Goal: Information Seeking & Learning: Learn about a topic

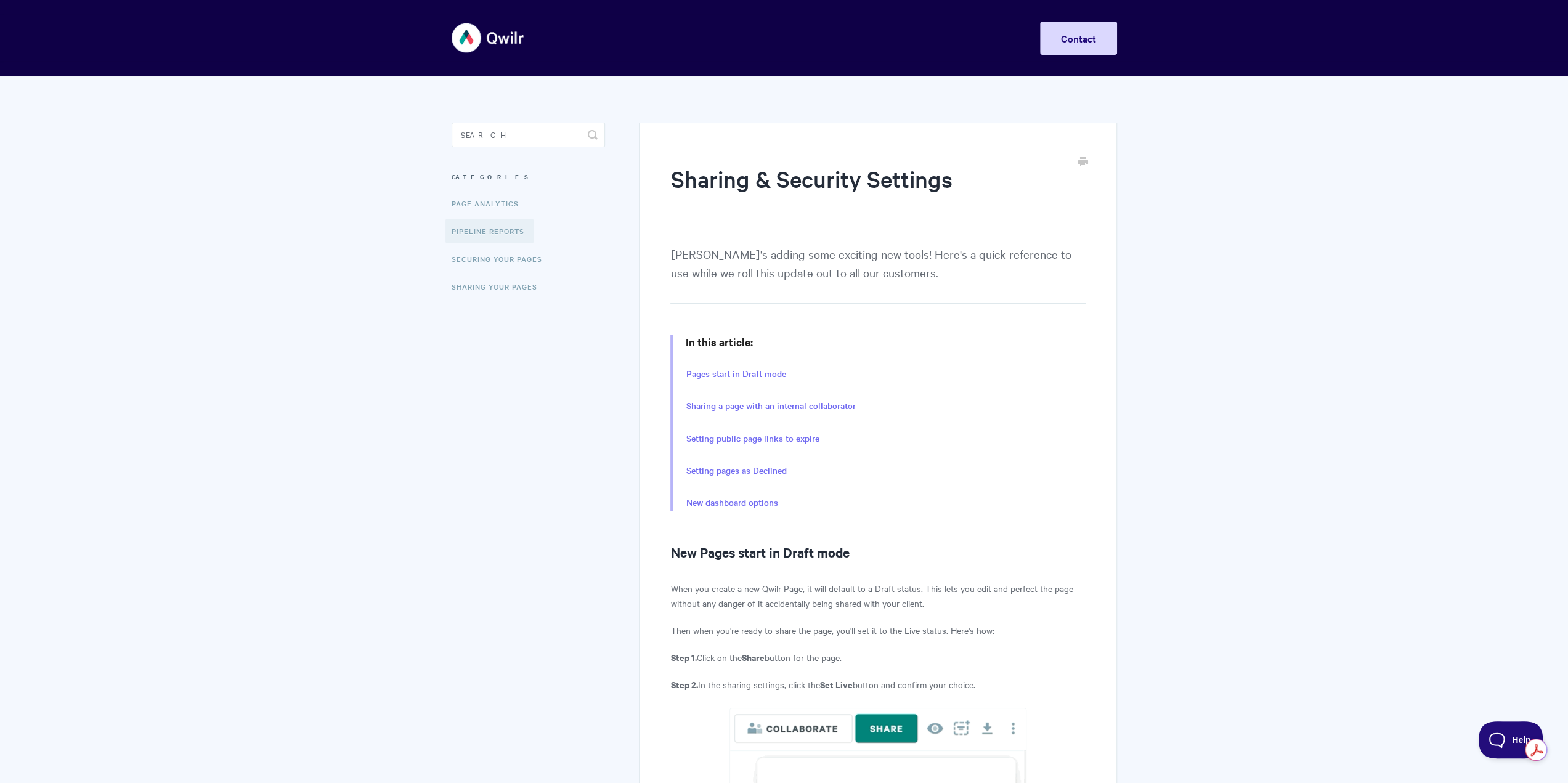
click at [500, 226] on link "Pipeline reports" at bounding box center [490, 230] width 88 height 24
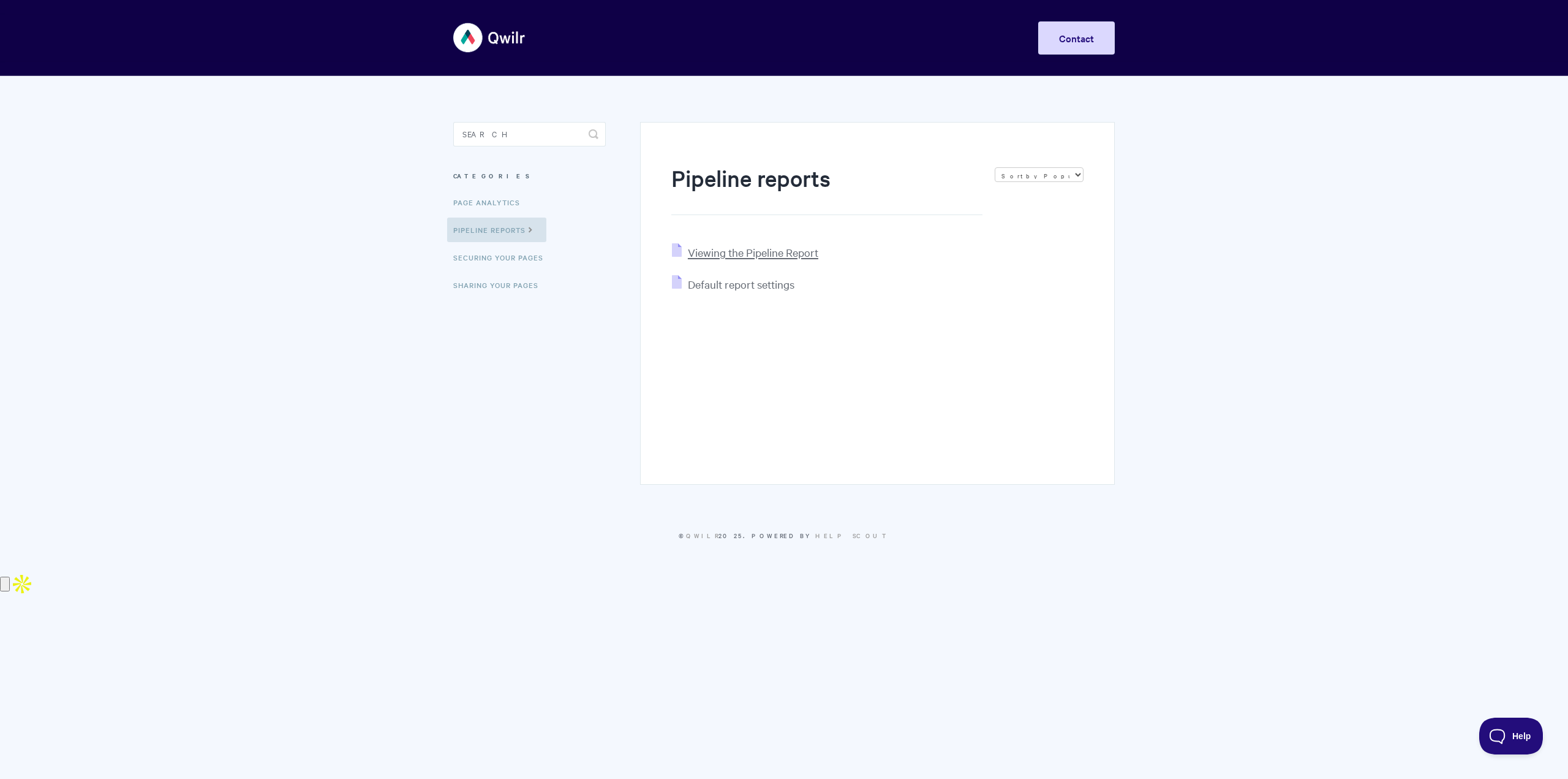
click at [706, 257] on span "Viewing the Pipeline Report" at bounding box center [753, 253] width 130 height 14
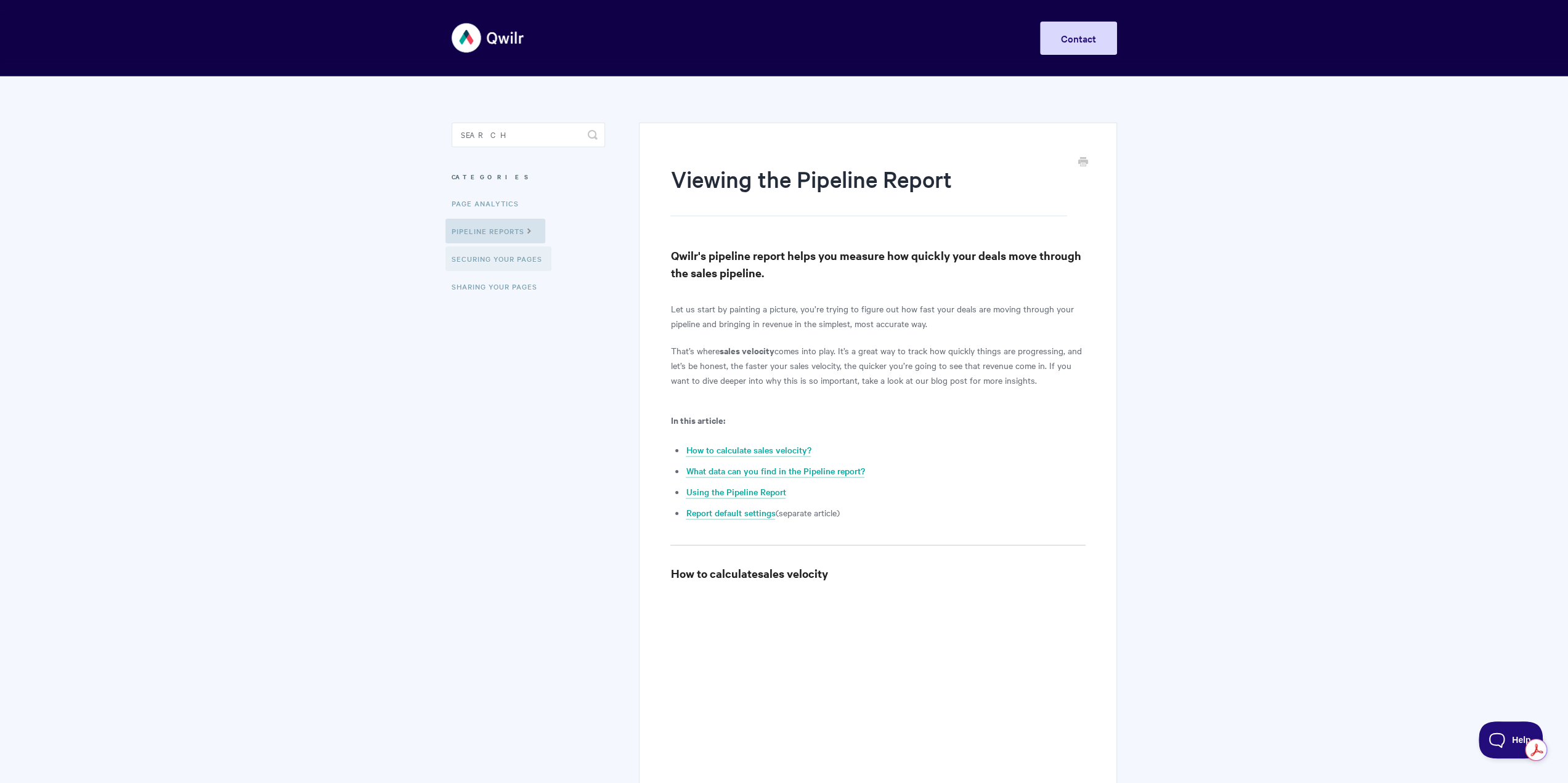
click at [508, 267] on link "Securing Your Pages" at bounding box center [498, 259] width 106 height 24
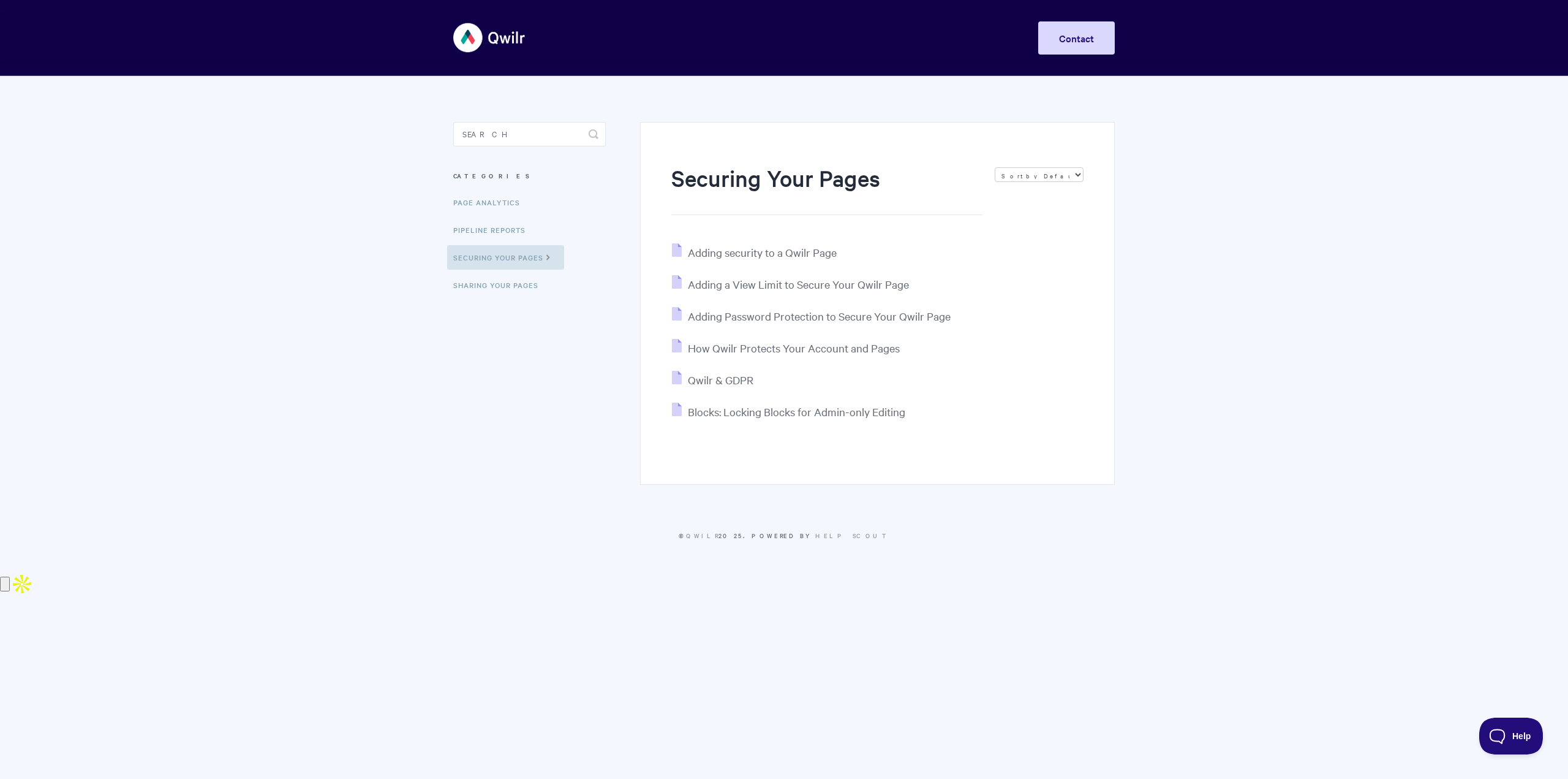
click at [475, 27] on img at bounding box center [489, 38] width 73 height 46
